Goal: Navigation & Orientation: Find specific page/section

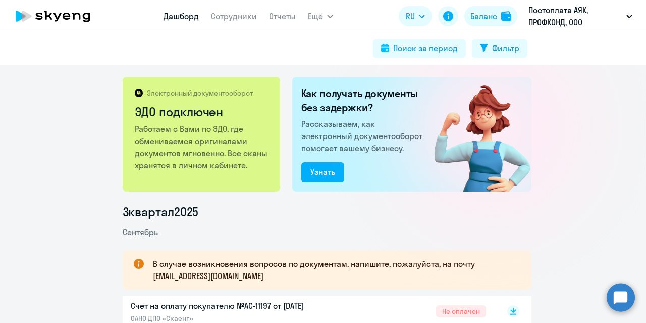
click at [189, 19] on link "Дашборд" at bounding box center [181, 16] width 35 height 10
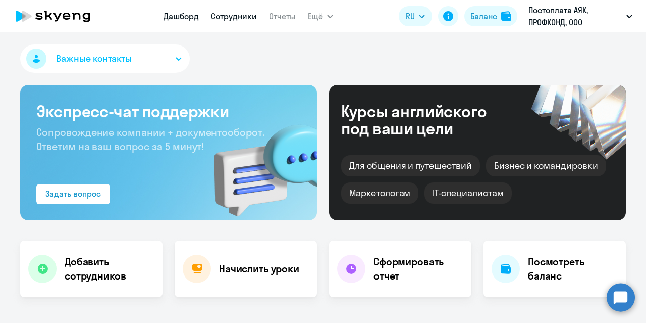
click at [229, 16] on link "Сотрудники" at bounding box center [234, 16] width 46 height 10
select select "30"
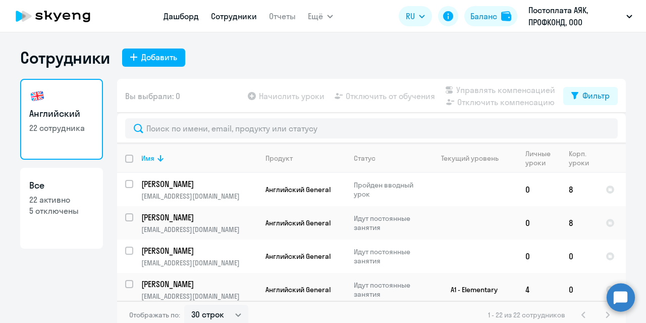
click at [174, 20] on link "Дашборд" at bounding box center [181, 16] width 35 height 10
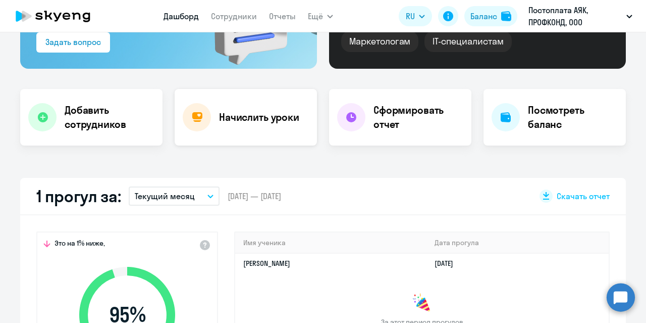
select select "30"
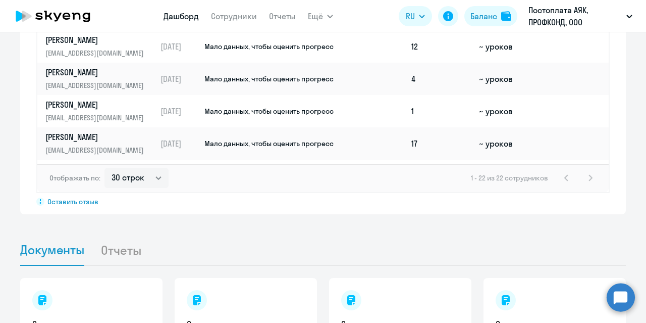
scroll to position [931, 0]
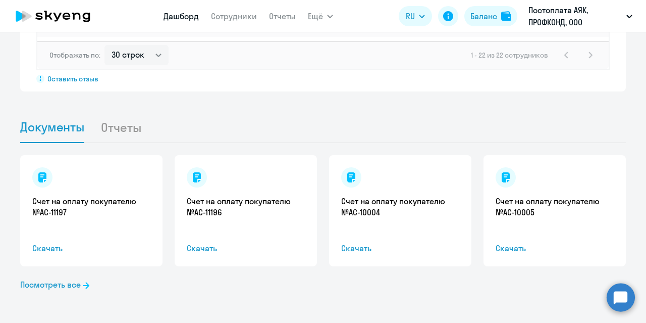
click at [96, 191] on div "Счет на оплату покупателю №AC-11197 Скачать" at bounding box center [91, 210] width 142 height 111
click at [93, 200] on link "Счет на оплату покупателю №AC-11197" at bounding box center [91, 206] width 118 height 22
